Goal: Find specific page/section: Find specific page/section

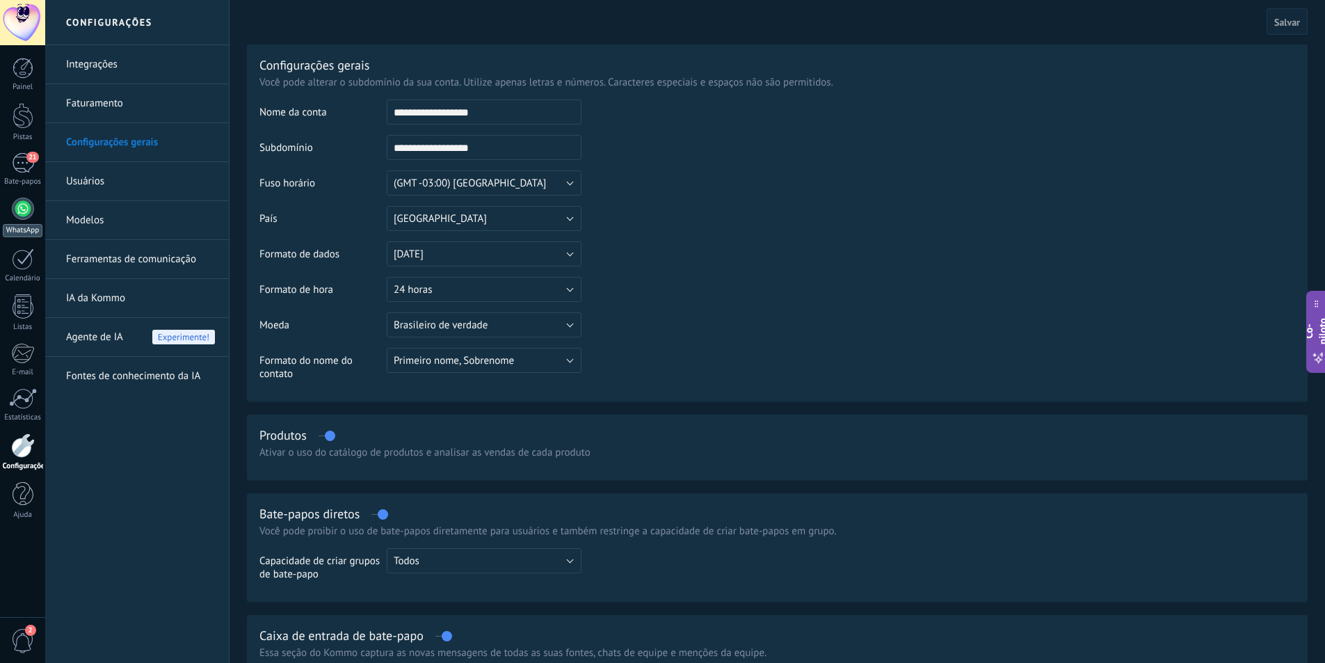
click at [17, 209] on div at bounding box center [23, 209] width 22 height 22
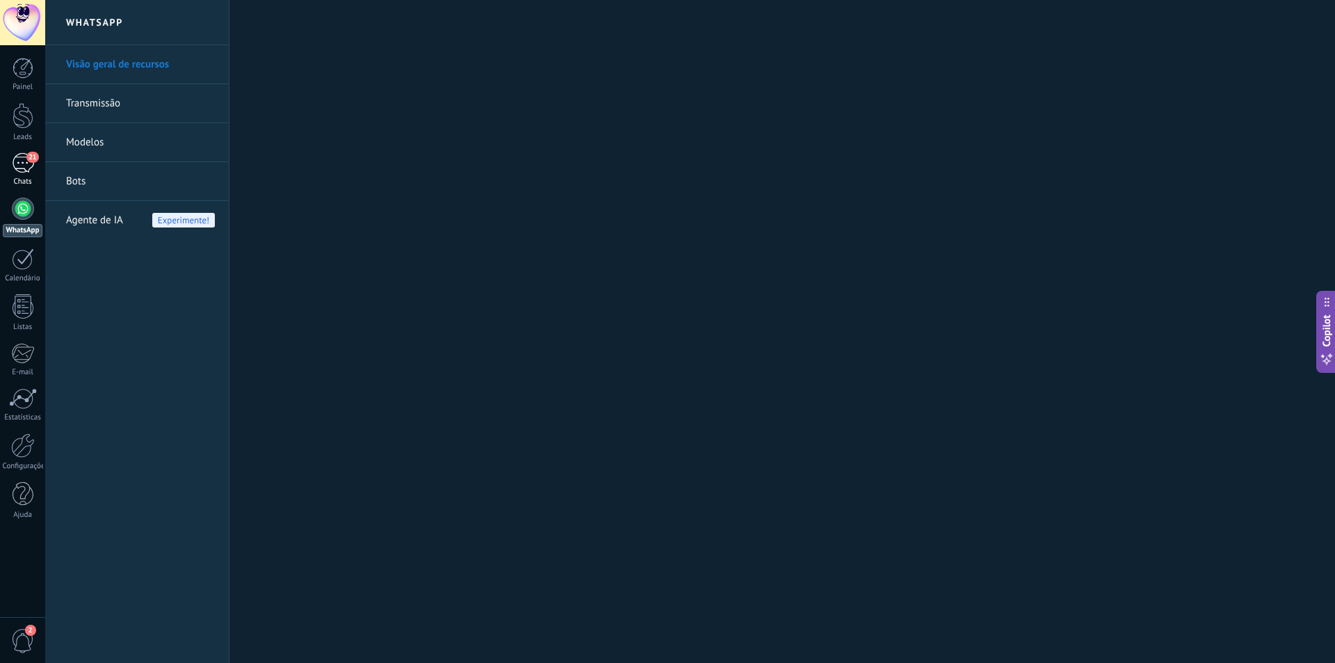
click at [23, 168] on div "21" at bounding box center [23, 163] width 22 height 20
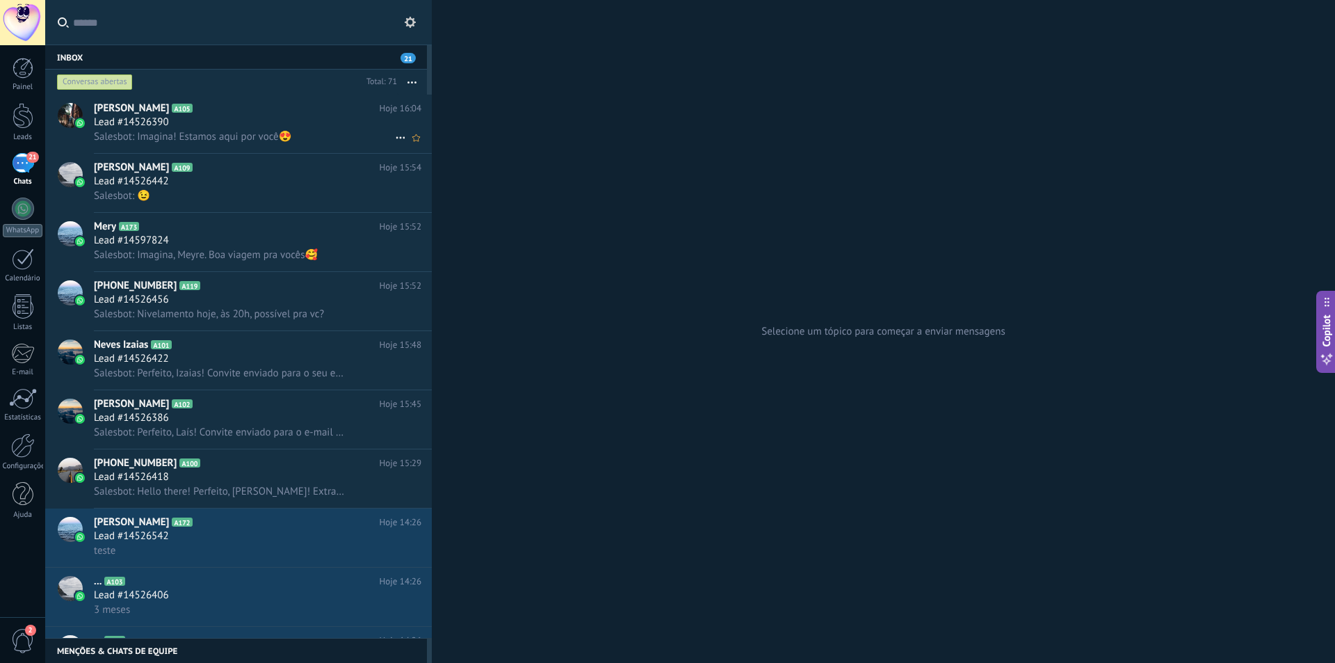
click at [161, 126] on span "Lead #14526390" at bounding box center [131, 122] width 75 height 14
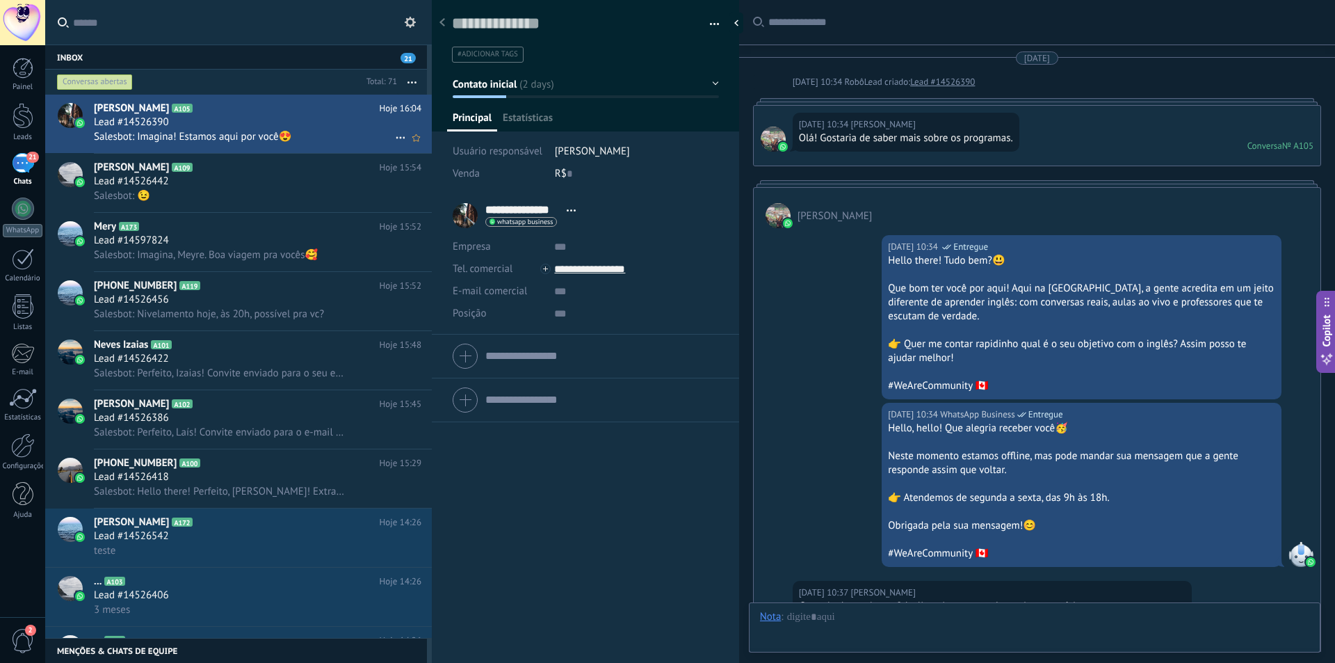
scroll to position [2726, 0]
